Goal: Task Accomplishment & Management: Manage account settings

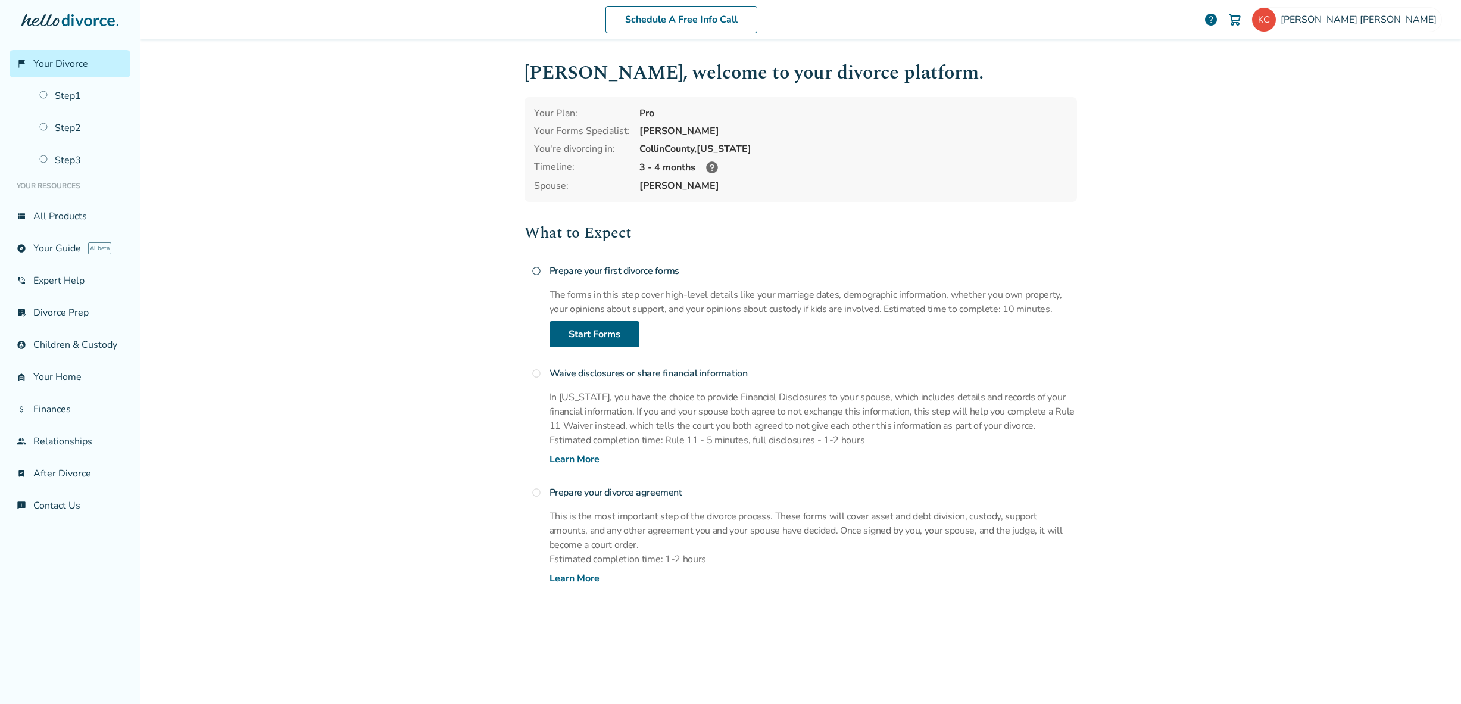
click at [708, 167] on icon at bounding box center [712, 167] width 12 height 12
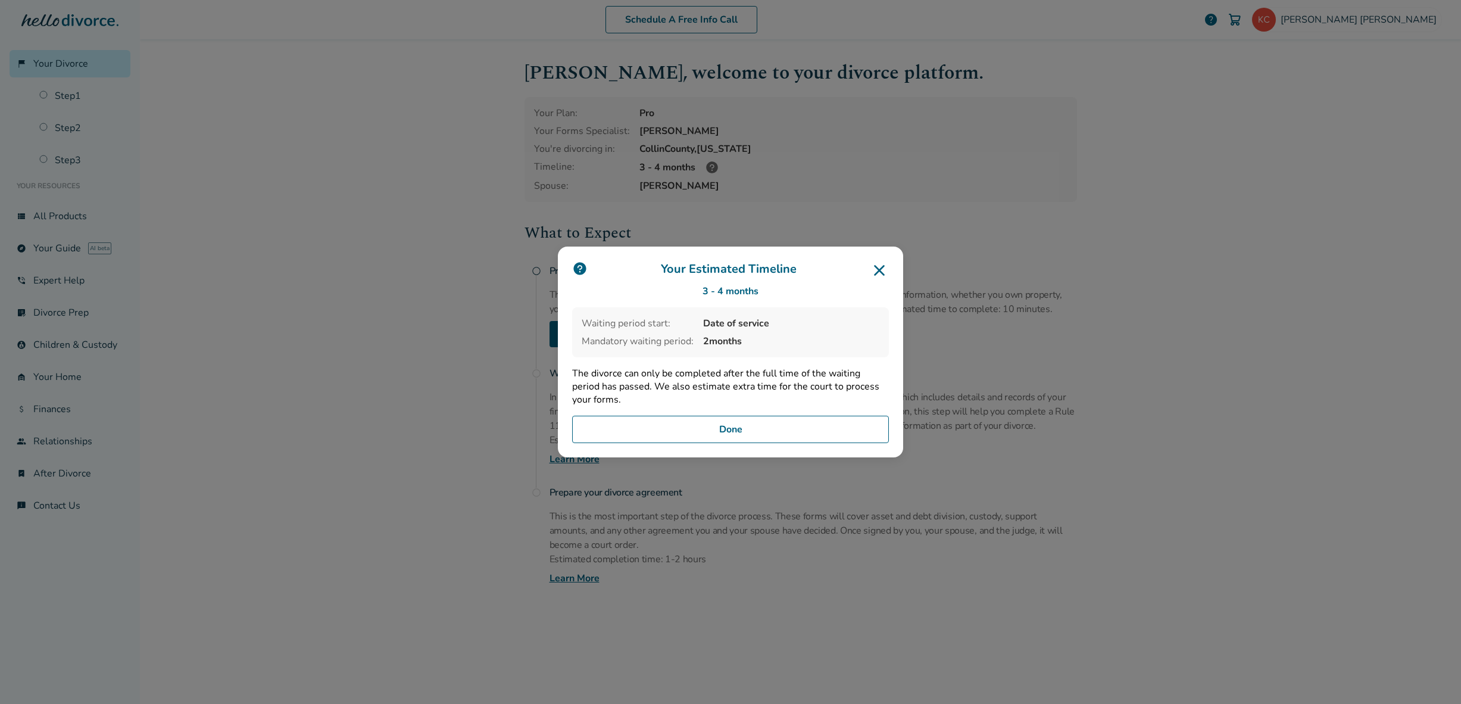
click at [883, 267] on icon at bounding box center [879, 270] width 19 height 19
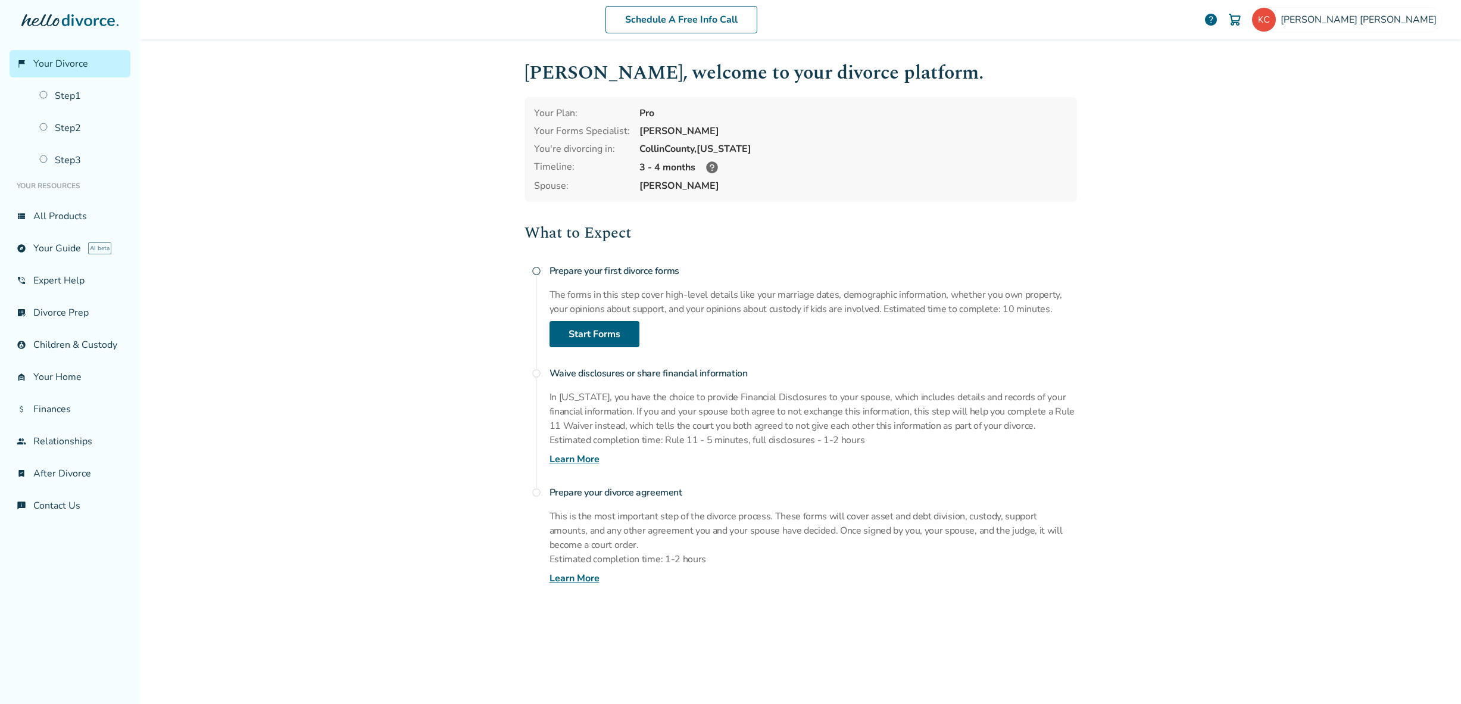
click at [792, 683] on div "[PERSON_NAME] , welcome to your divorce platform. Your Plan: Pro Your Forms Spe…" at bounding box center [801, 369] width 572 height 661
click at [1391, 17] on span "[PERSON_NAME]" at bounding box center [1361, 19] width 161 height 13
